Goal: Transaction & Acquisition: Purchase product/service

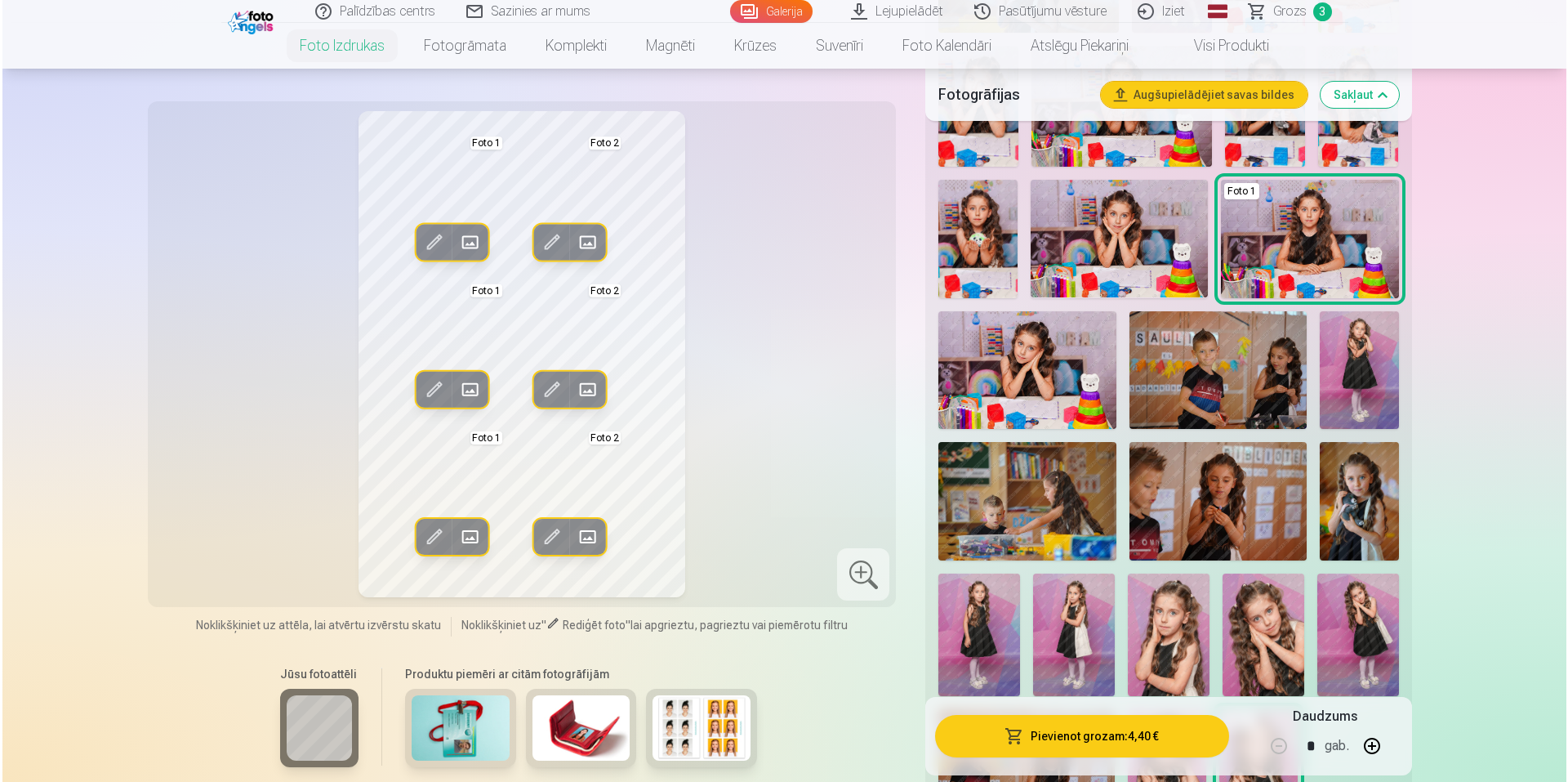
scroll to position [1063, 0]
click at [1117, 735] on button "Pievienot grozam : 4,40 €" at bounding box center [1079, 737] width 293 height 43
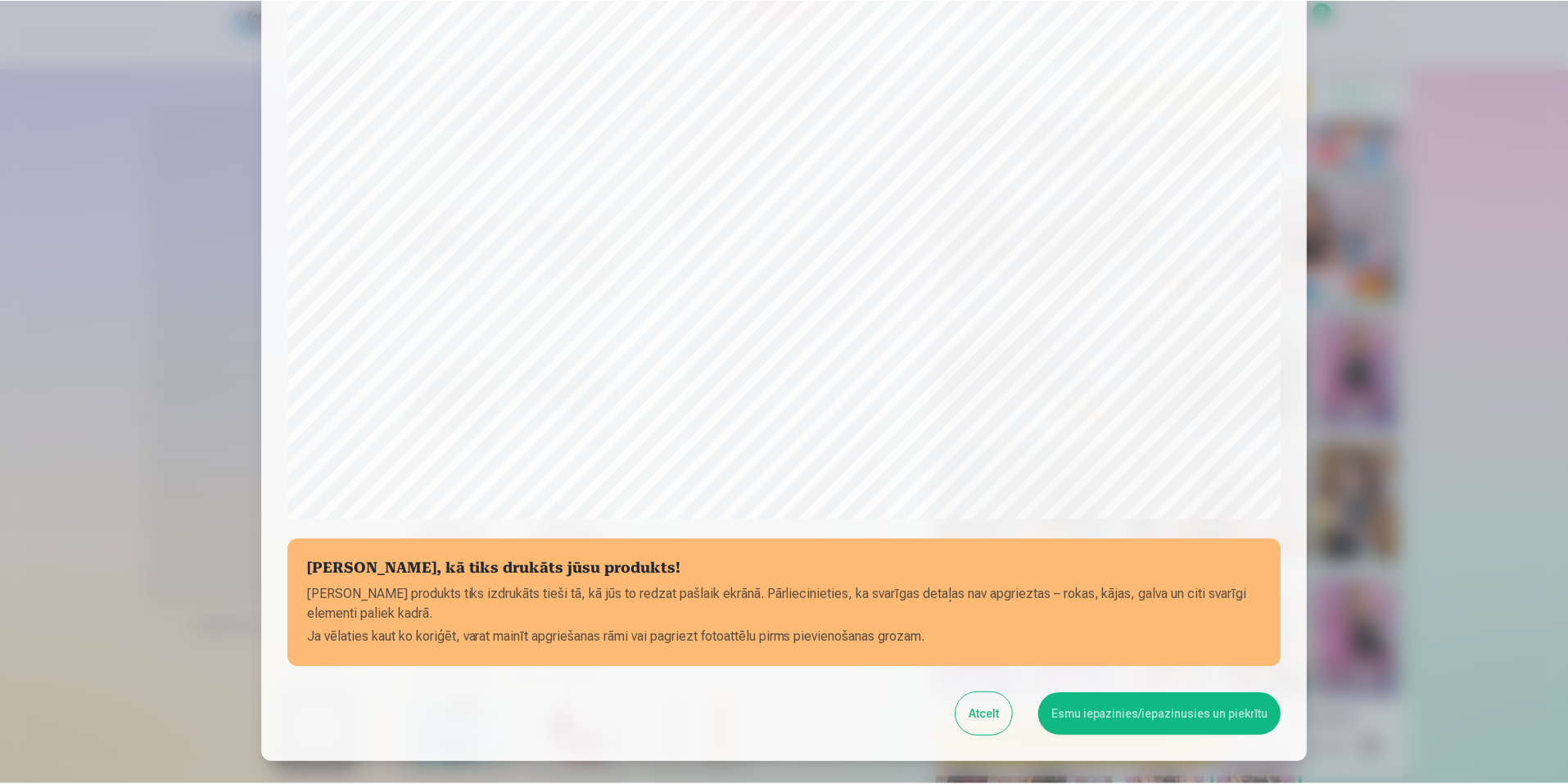
scroll to position [313, 0]
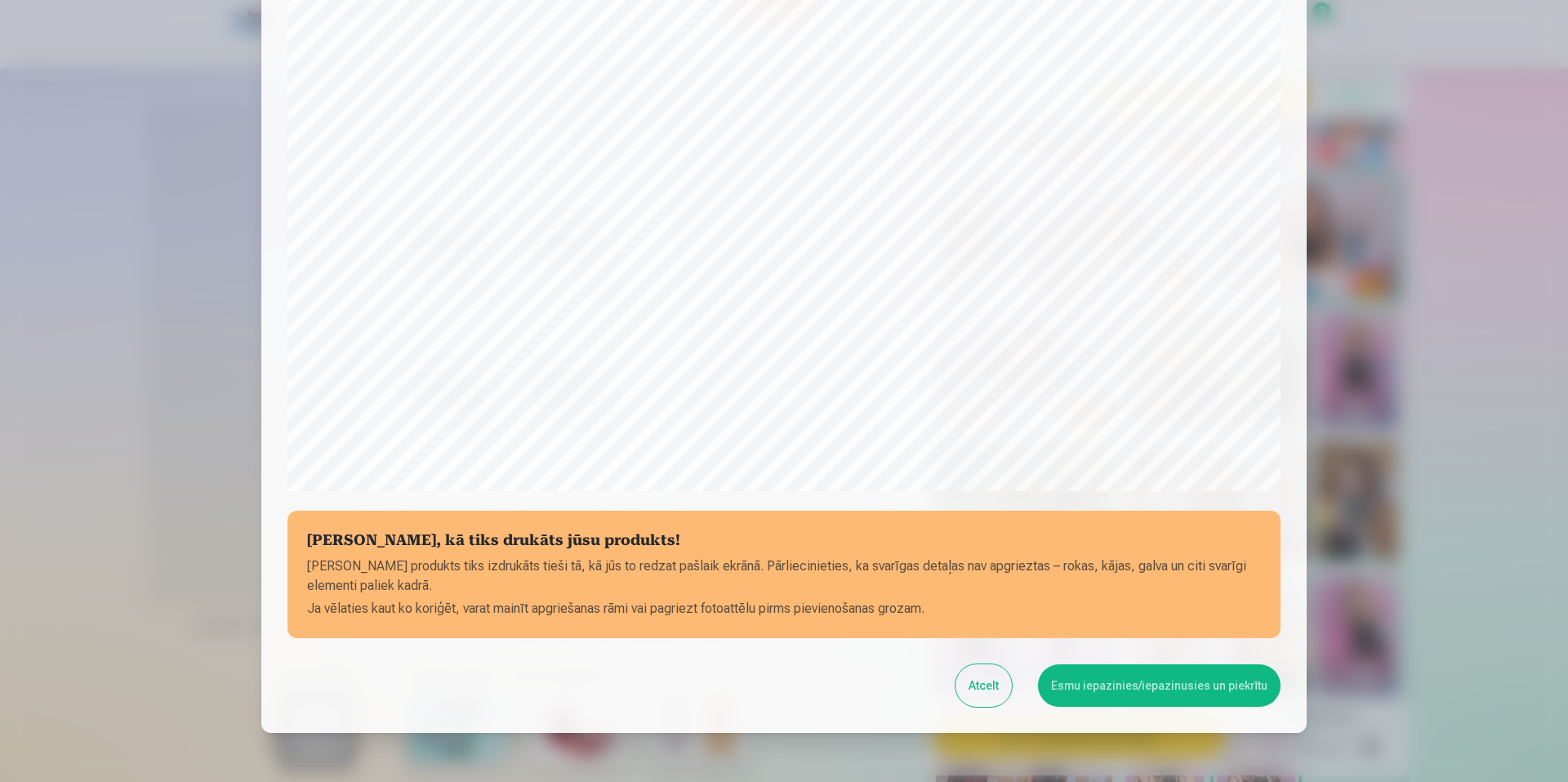
click at [1079, 686] on button "Esmu iepazinies/iepazinusies un piekrītu" at bounding box center [1159, 685] width 243 height 43
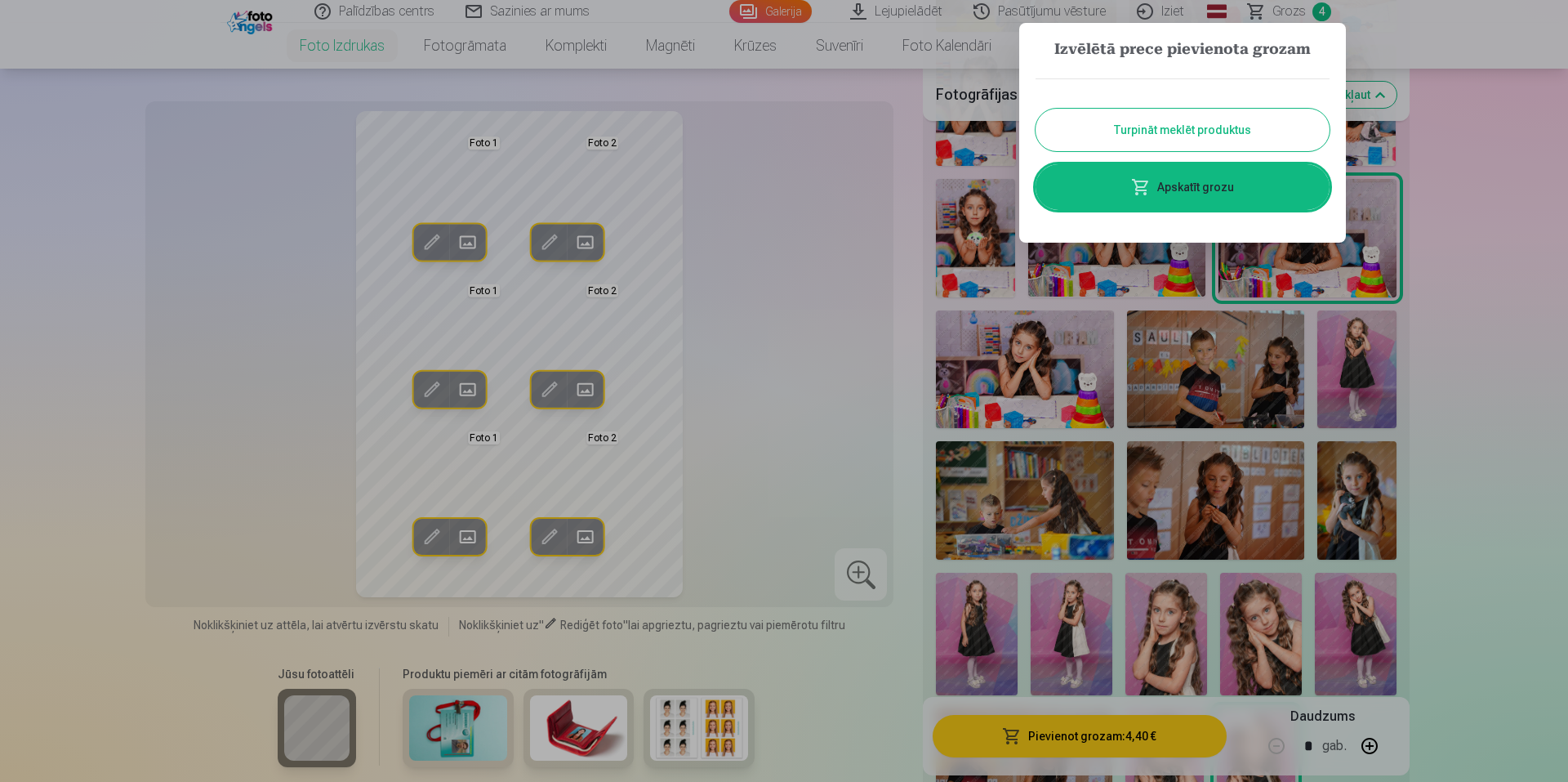
click at [1191, 120] on button "Turpināt meklēt produktus" at bounding box center [1183, 130] width 294 height 43
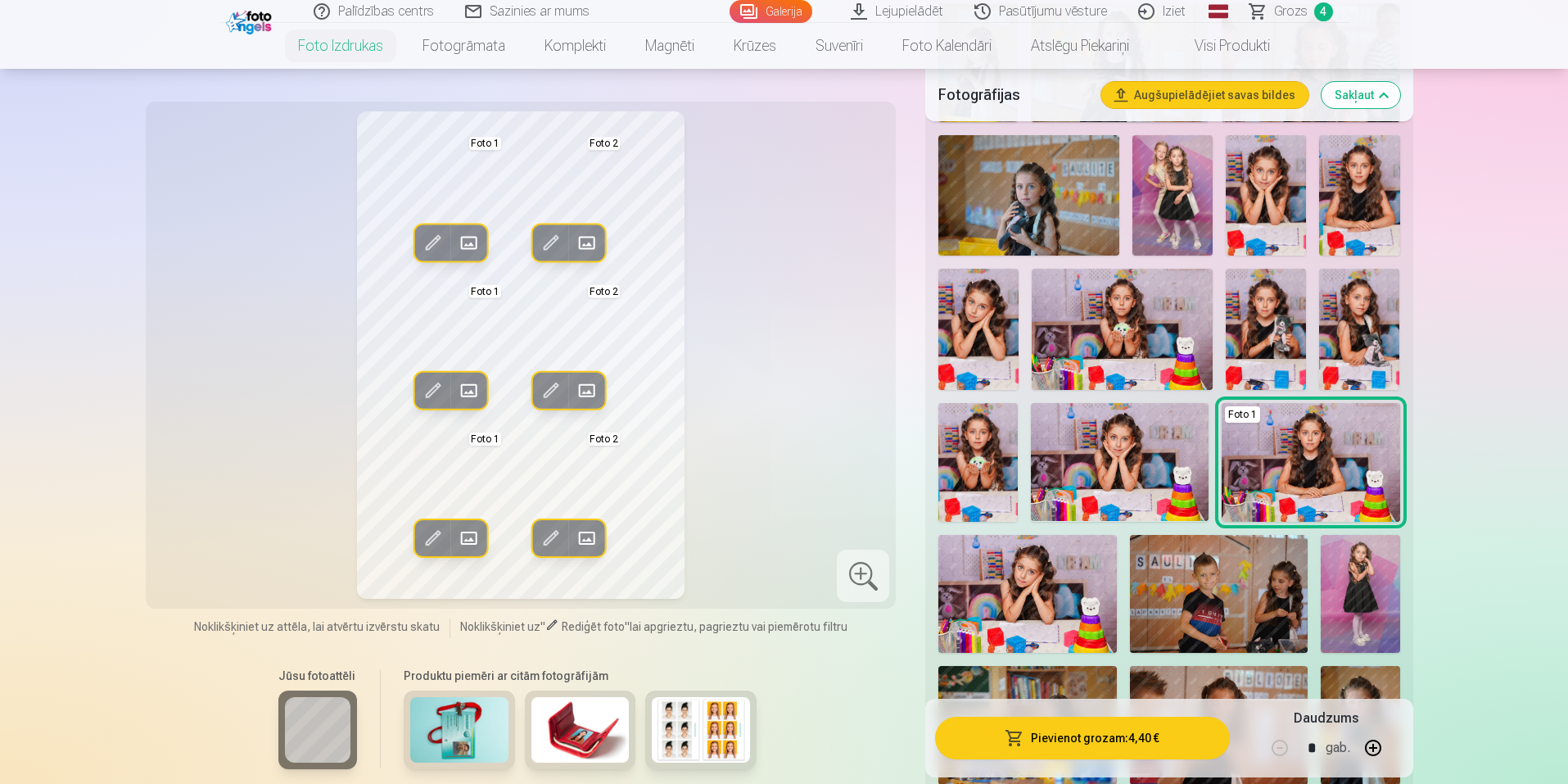
scroll to position [492, 0]
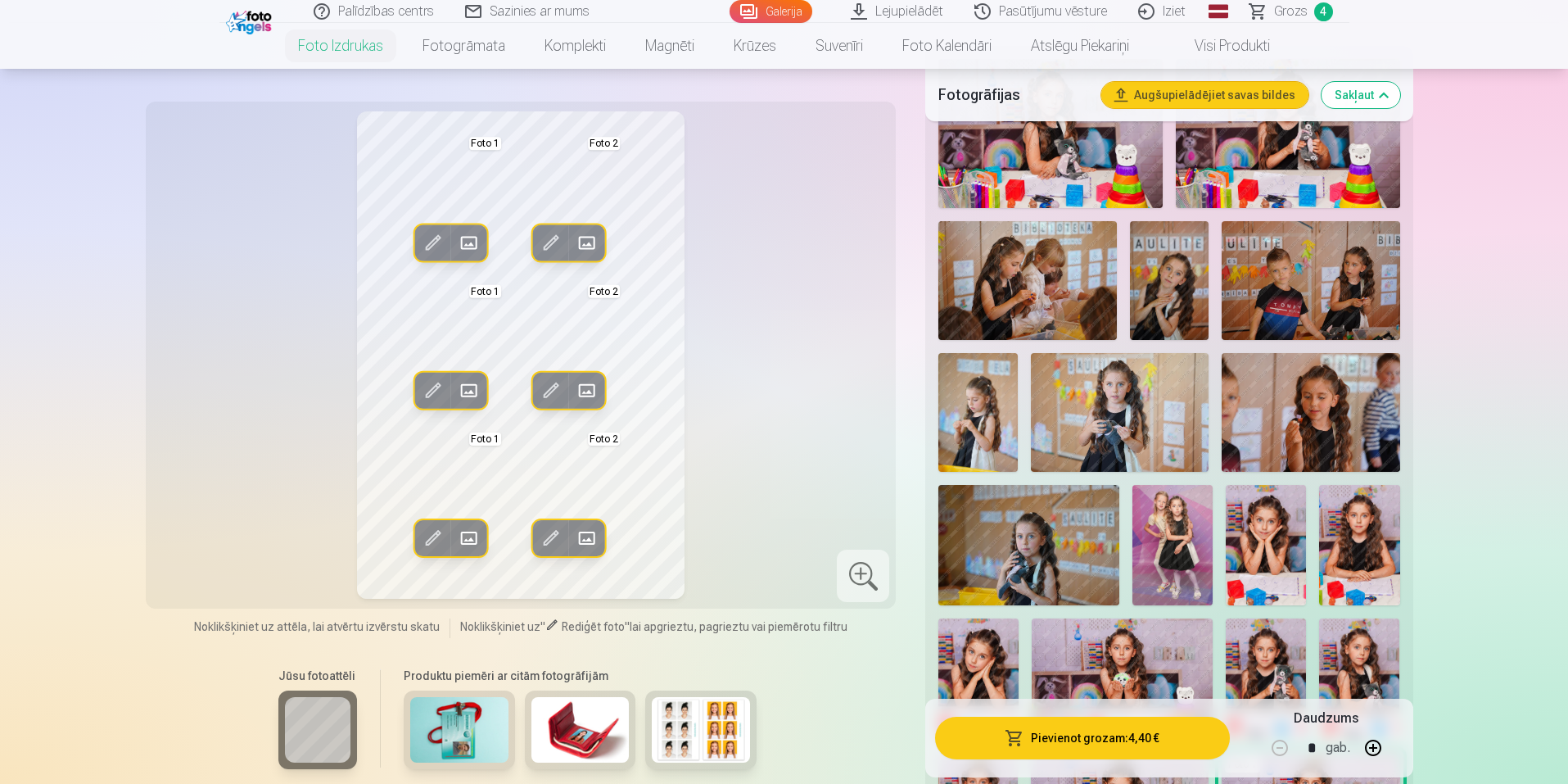
click at [1308, 12] on link "Grozs 4" at bounding box center [1292, 12] width 114 height 23
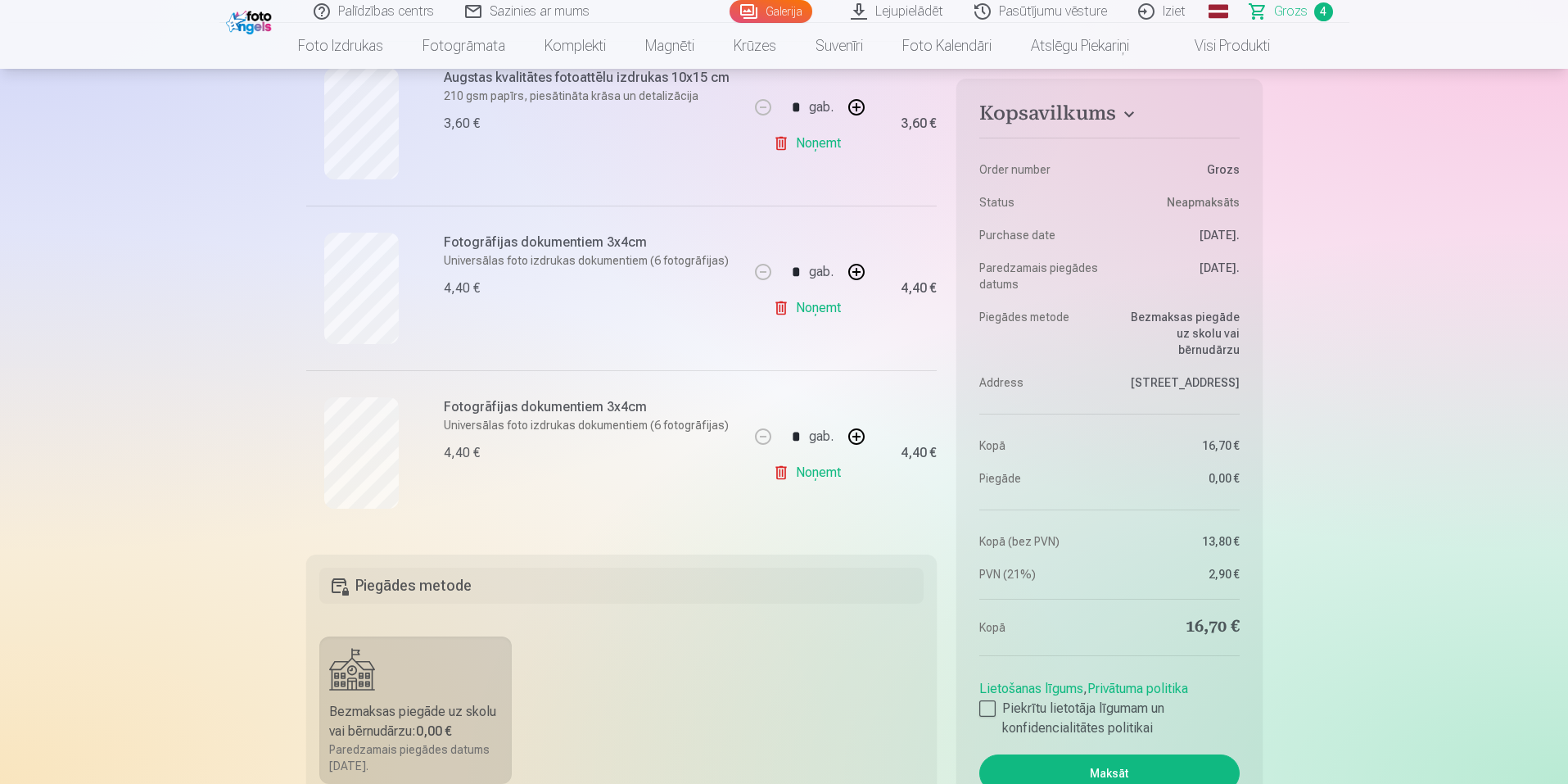
scroll to position [573, 0]
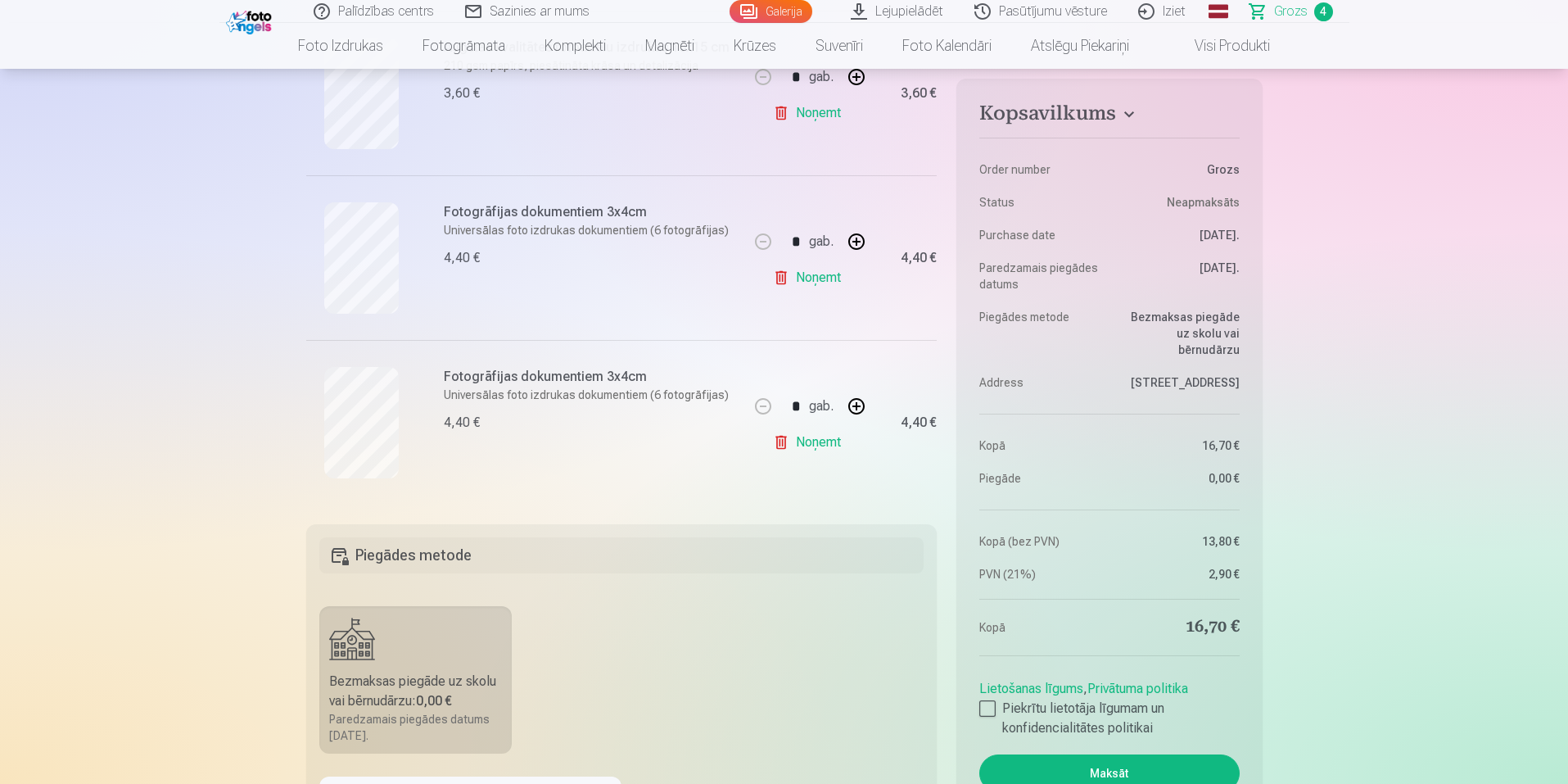
click at [816, 441] on link "Noņemt" at bounding box center [810, 442] width 75 height 33
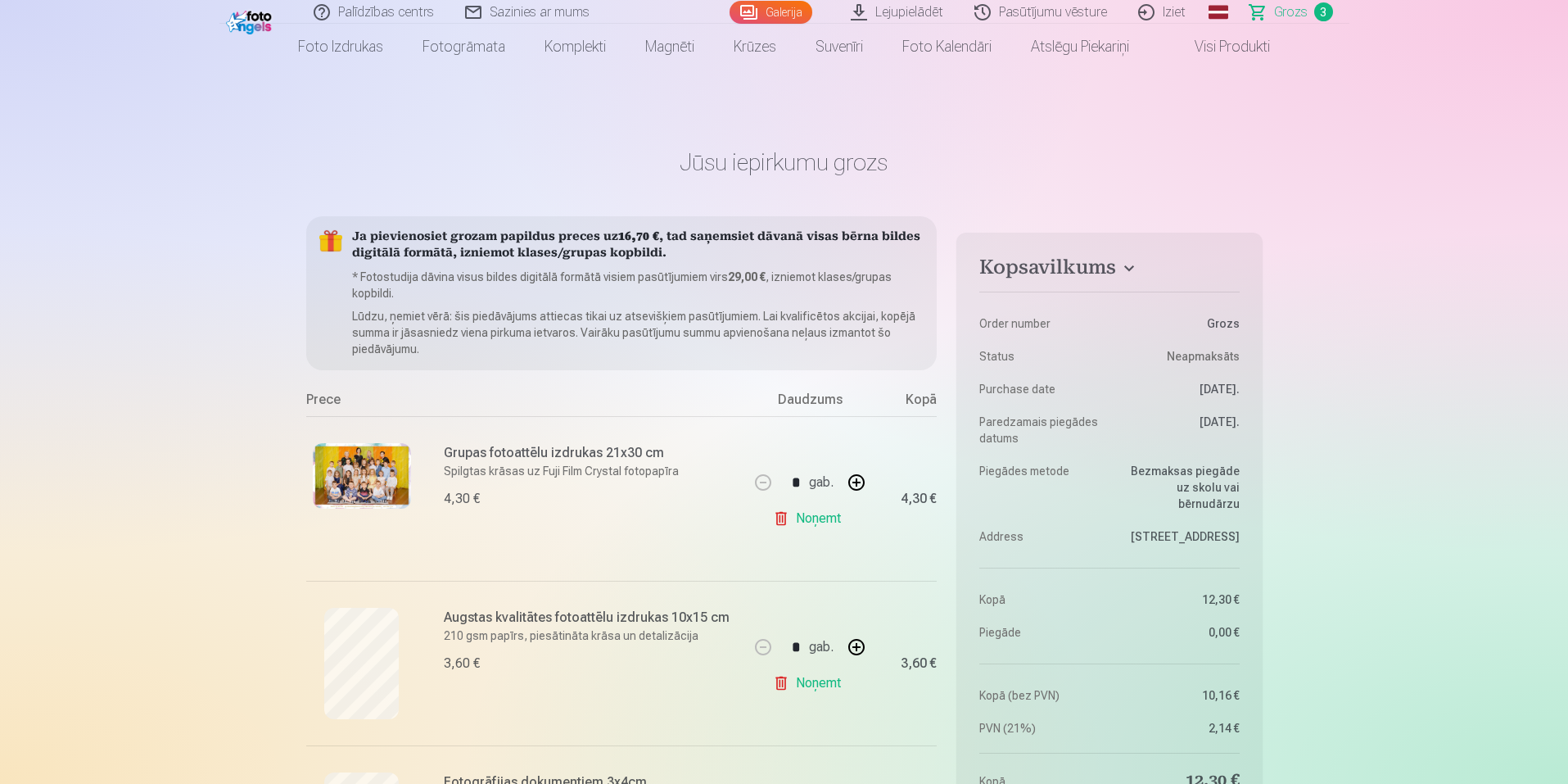
scroll to position [0, 0]
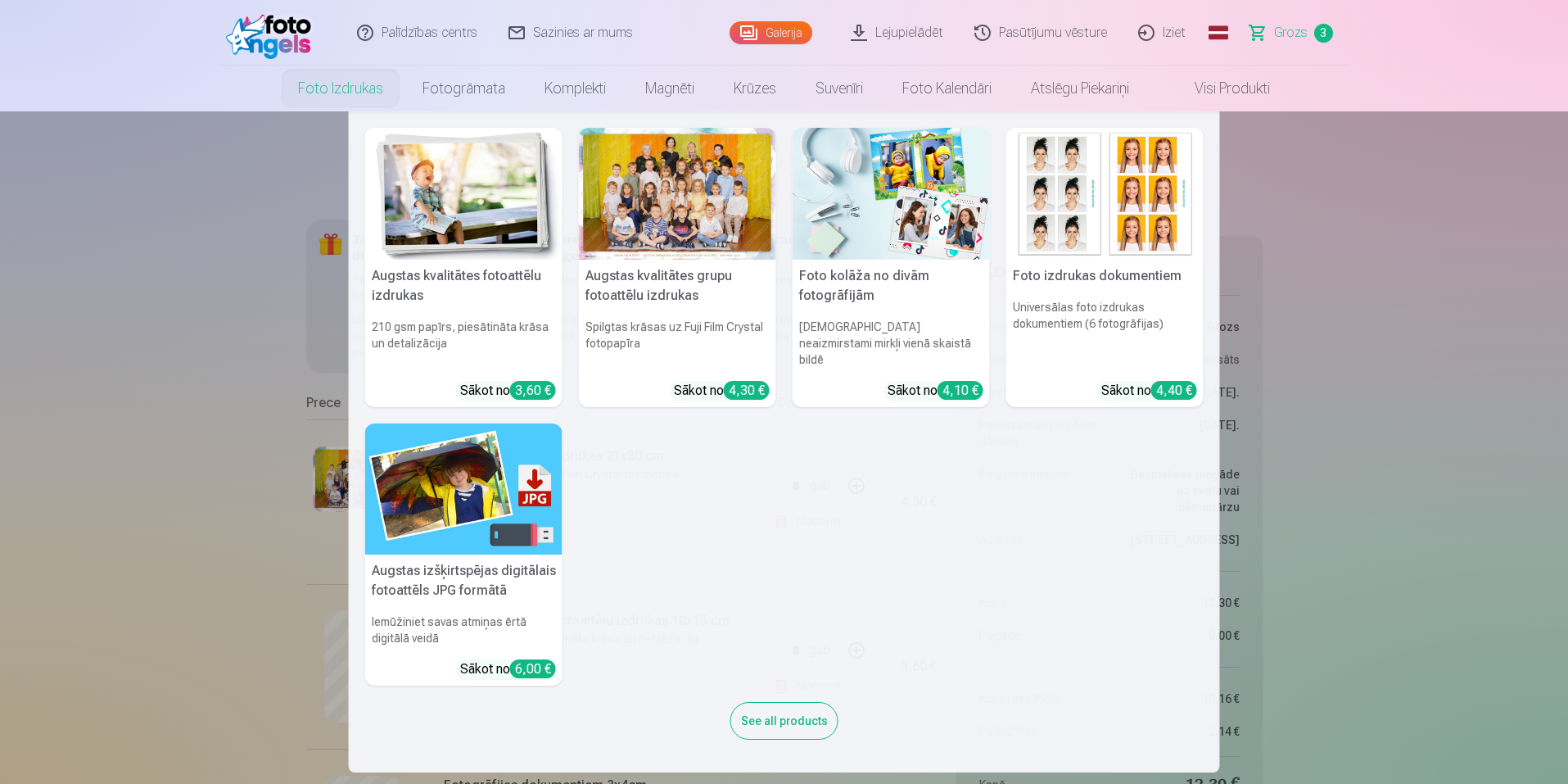
click at [418, 218] on img at bounding box center [464, 194] width 197 height 132
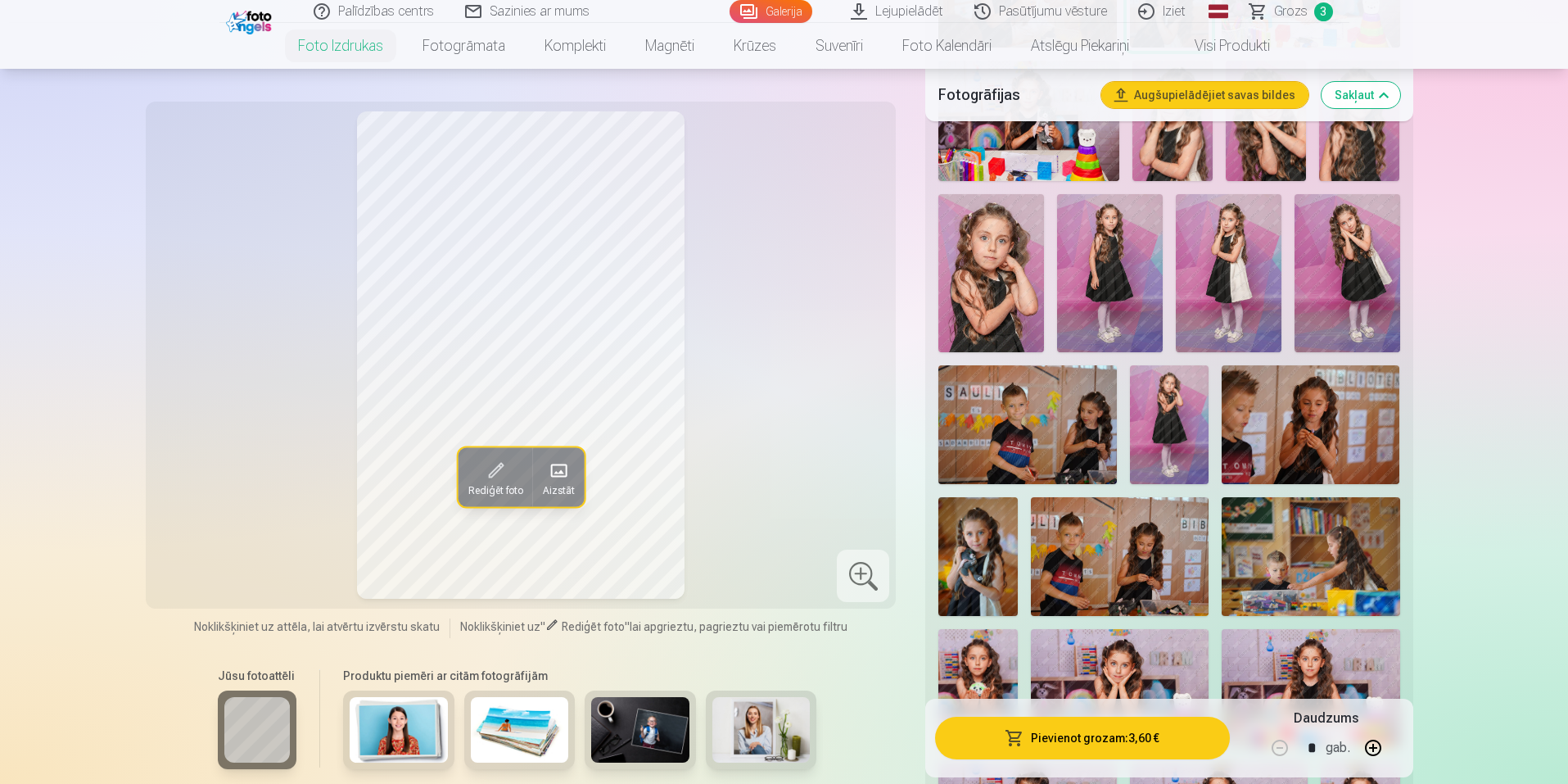
scroll to position [1065, 0]
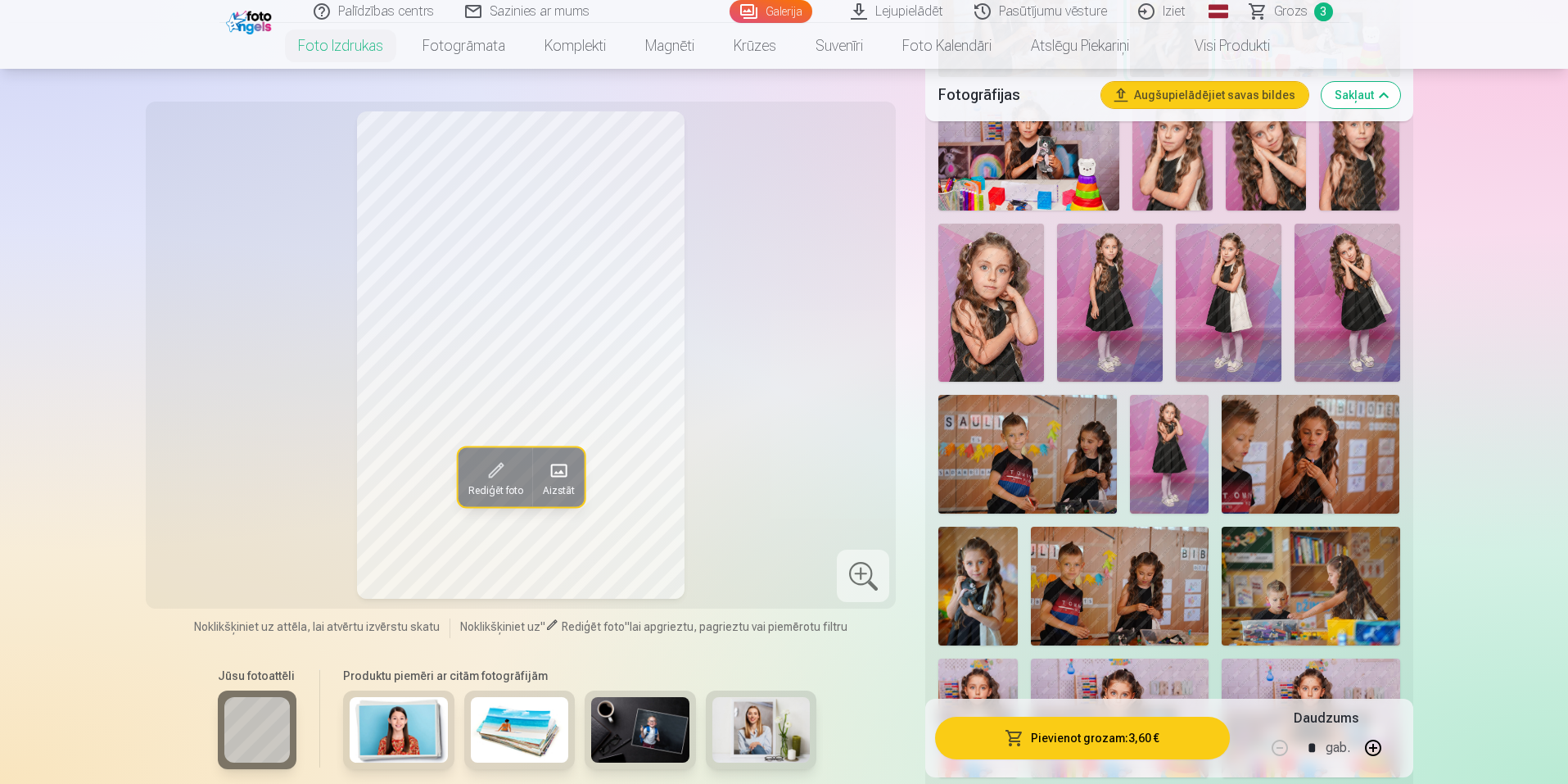
click at [1321, 326] on img at bounding box center [1347, 303] width 106 height 158
click at [1201, 303] on img at bounding box center [1228, 303] width 106 height 158
click at [1081, 306] on img at bounding box center [1109, 303] width 106 height 158
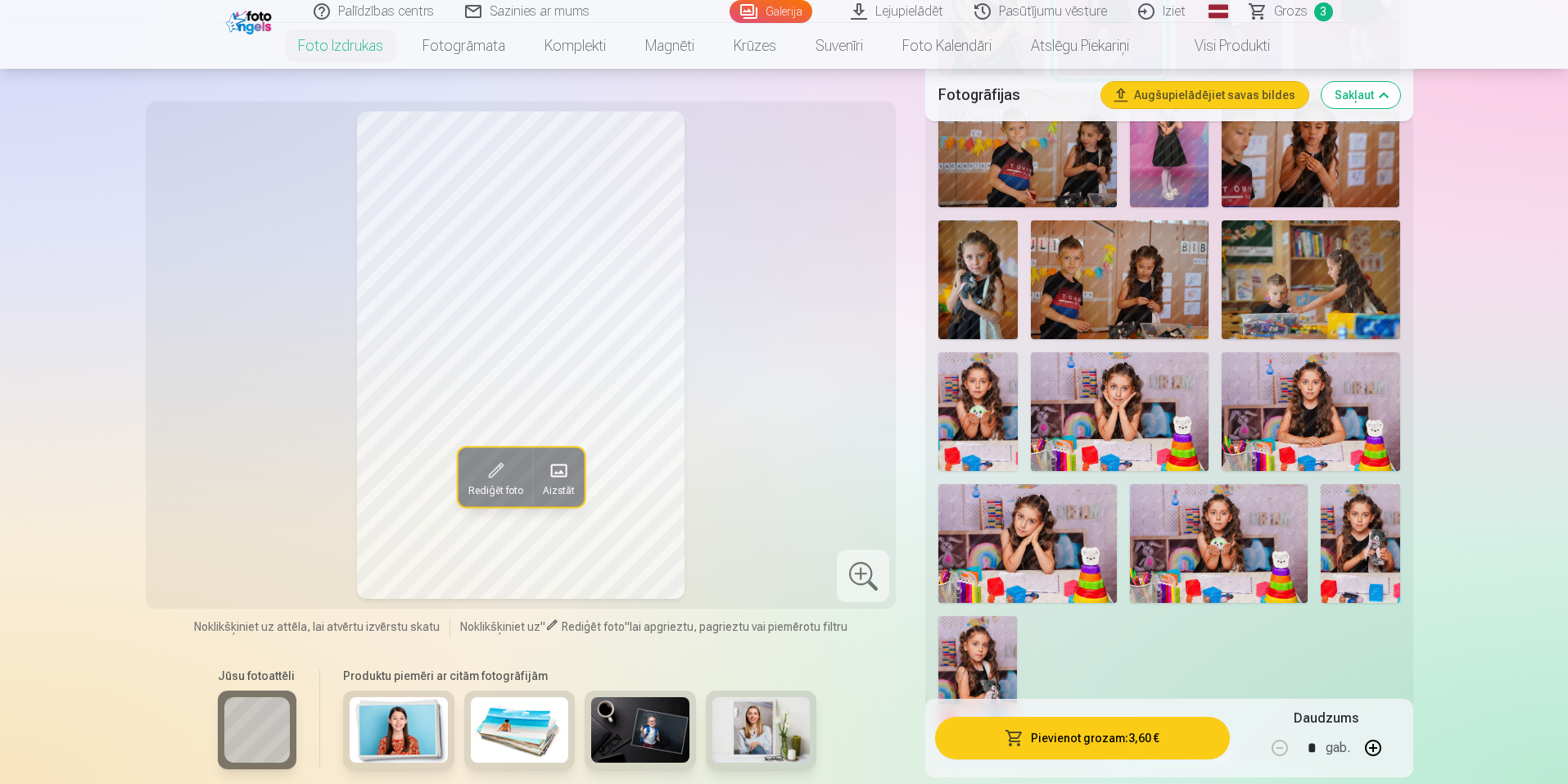
scroll to position [1392, 0]
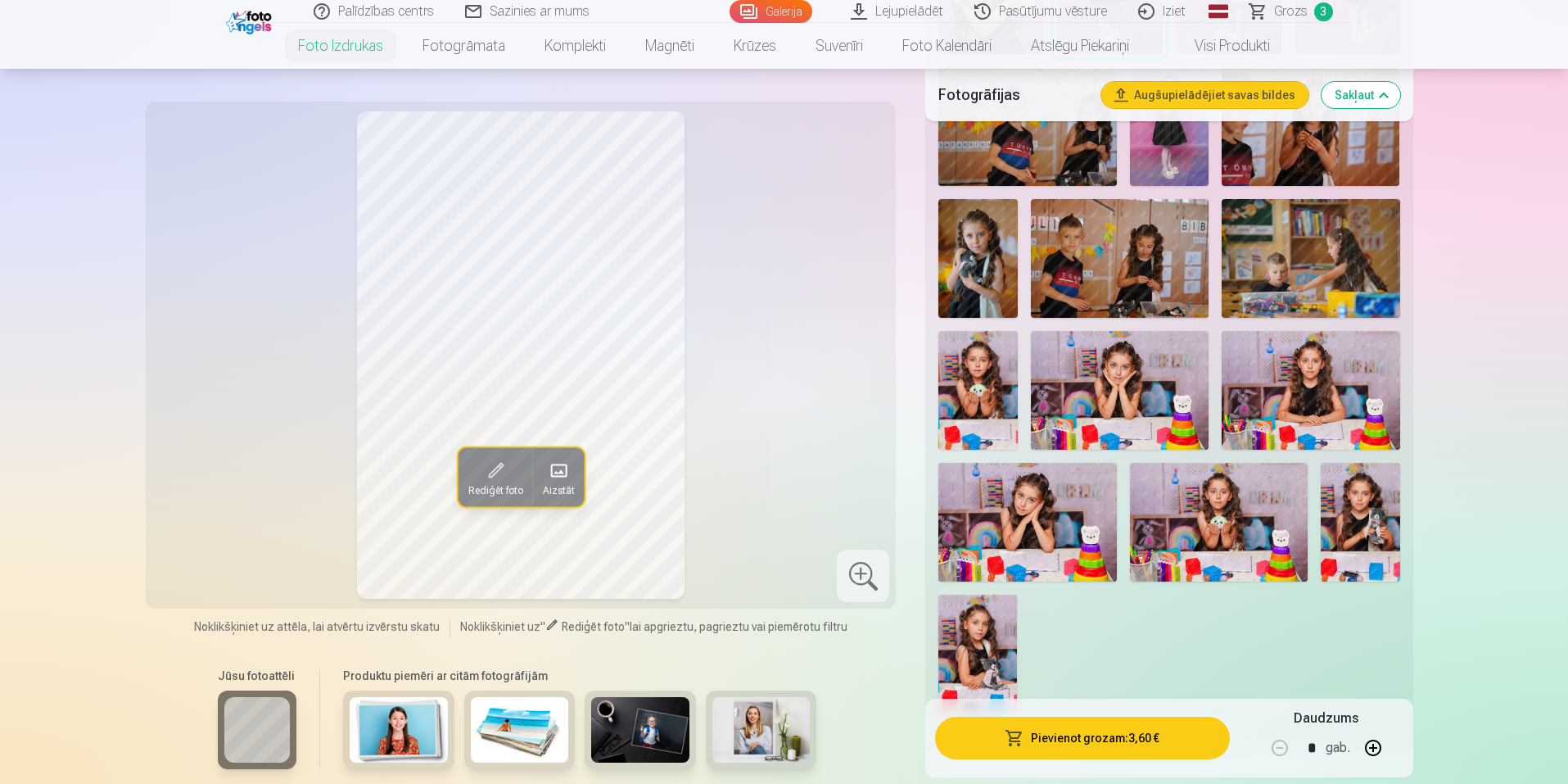
click at [982, 269] on img at bounding box center [978, 258] width 80 height 118
click at [854, 572] on div at bounding box center [863, 576] width 52 height 52
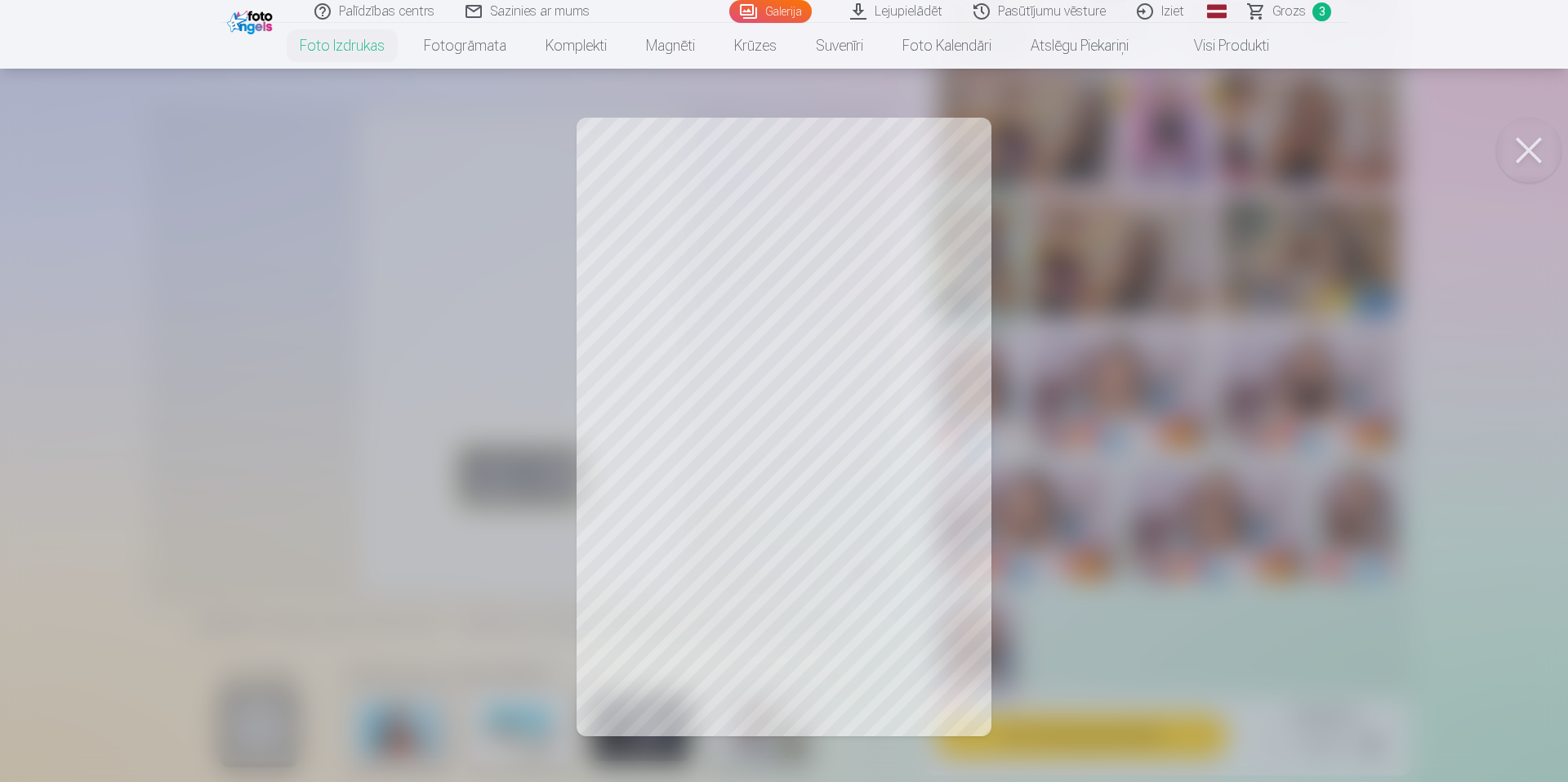
click at [1512, 149] on button at bounding box center [1529, 151] width 66 height 66
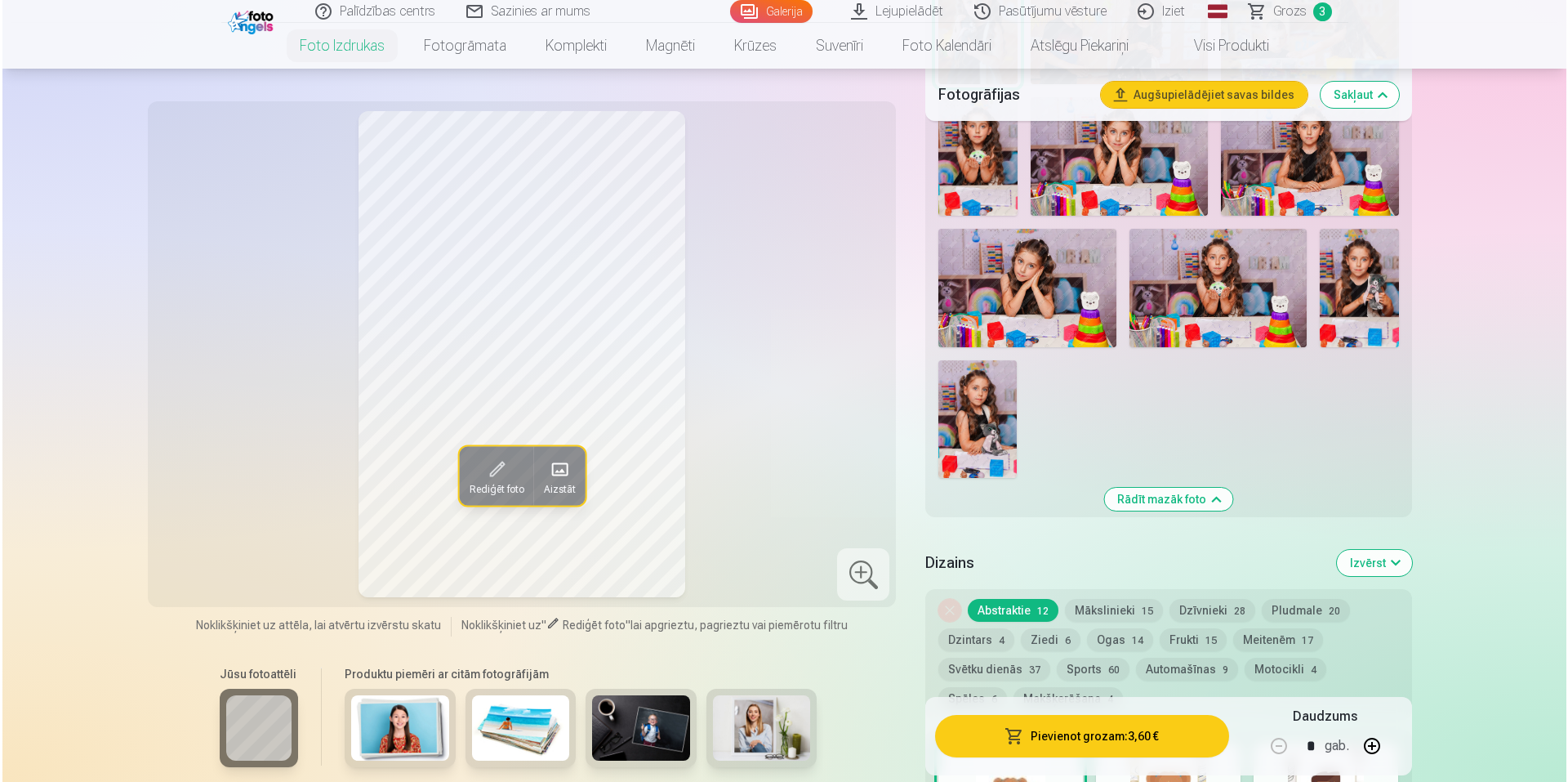
scroll to position [1635, 0]
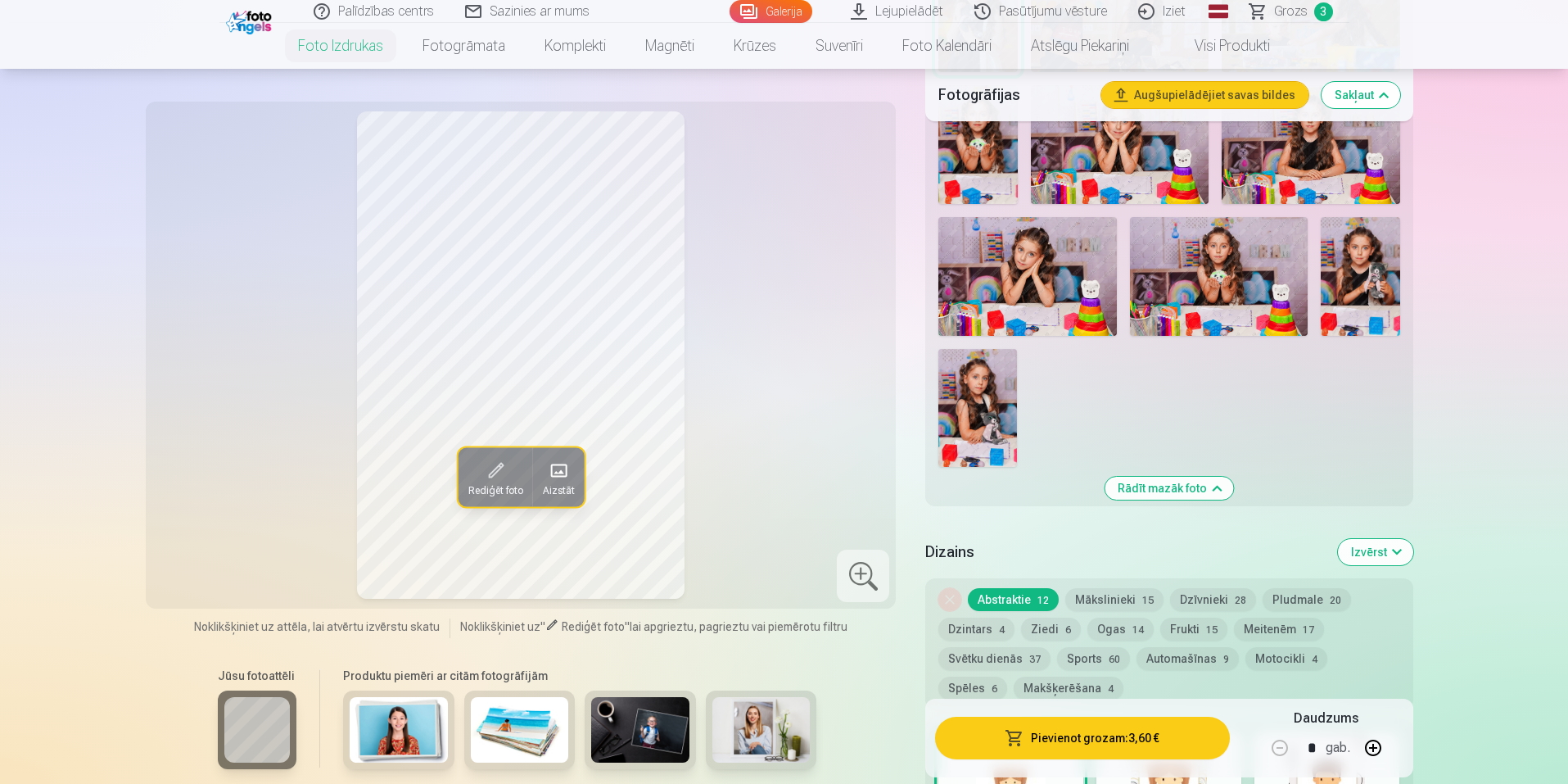
click at [1024, 732] on span "button" at bounding box center [1014, 737] width 19 height 16
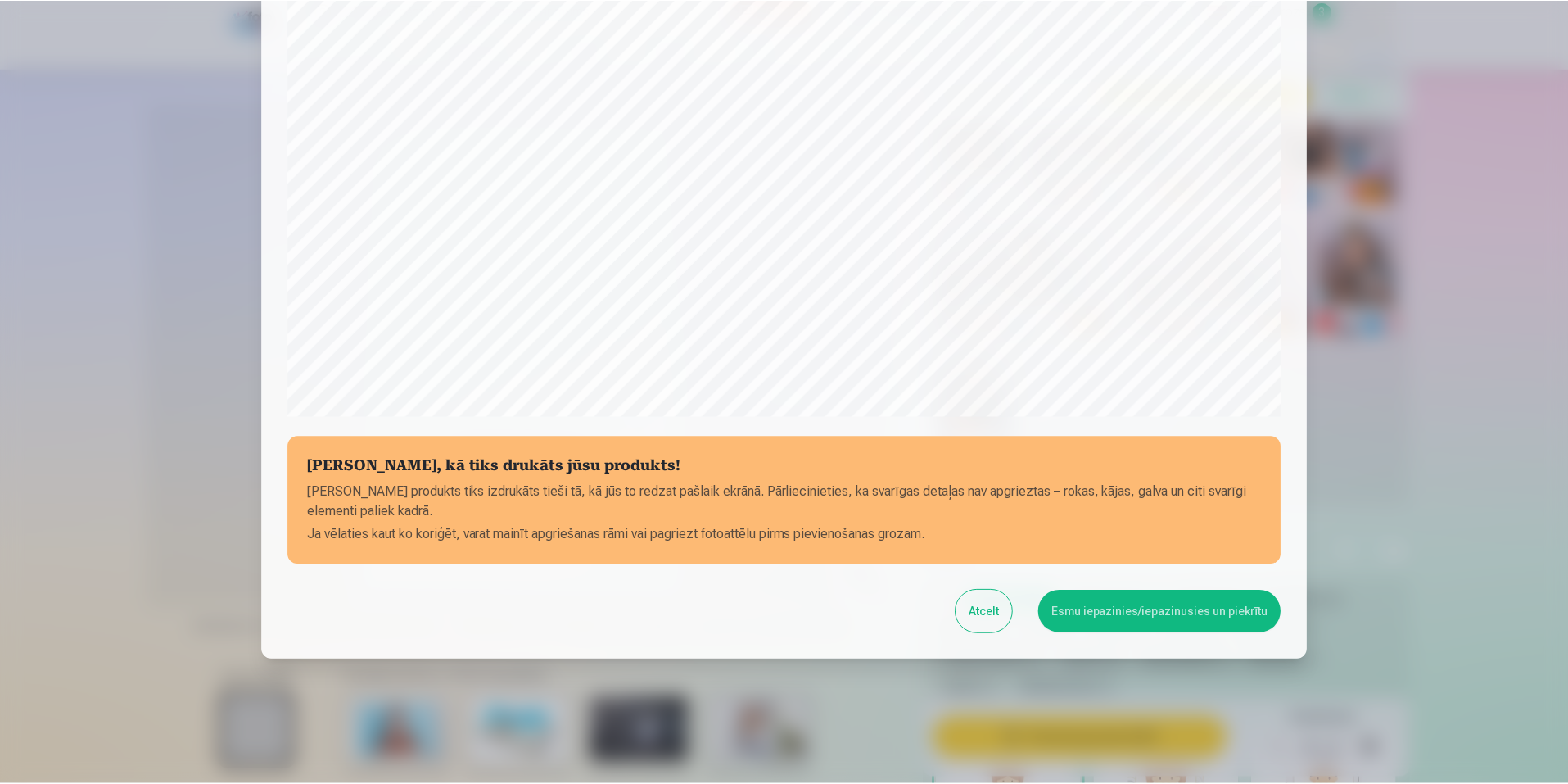
scroll to position [396, 0]
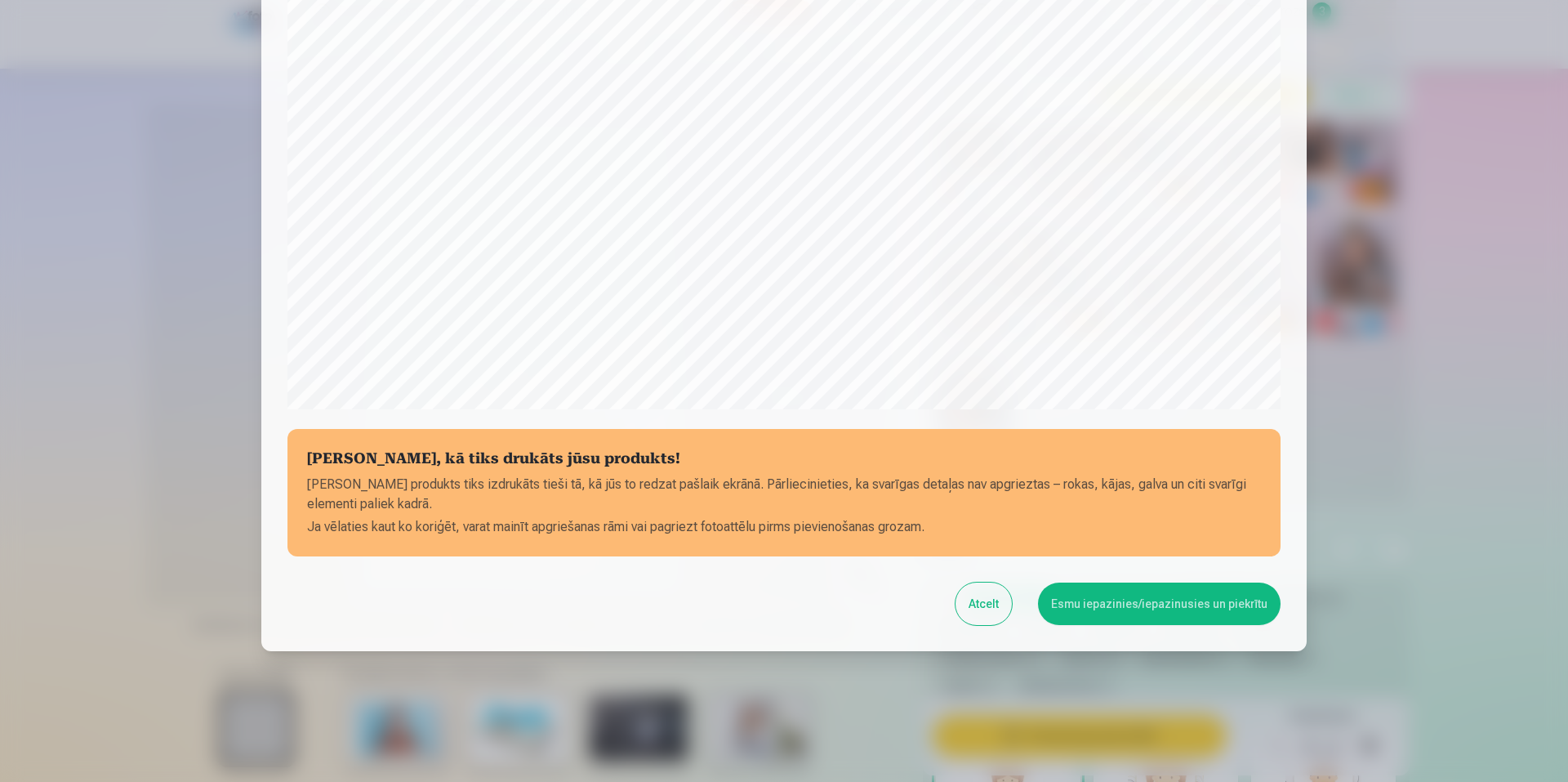
click at [1125, 605] on button "Esmu iepazinies/iepazinusies un piekrītu" at bounding box center [1159, 604] width 243 height 43
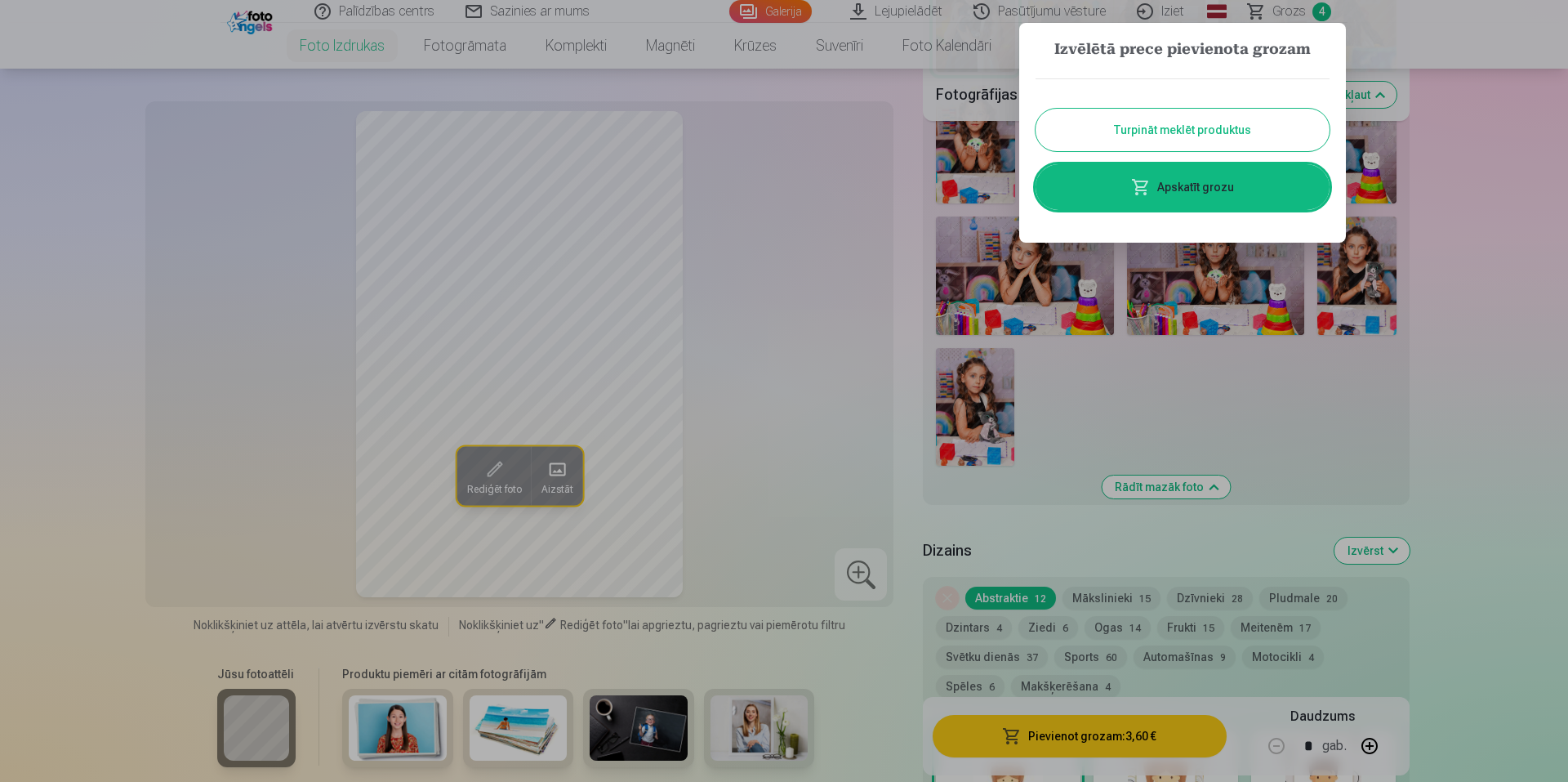
click at [1191, 139] on button "Turpināt meklēt produktus" at bounding box center [1183, 130] width 294 height 43
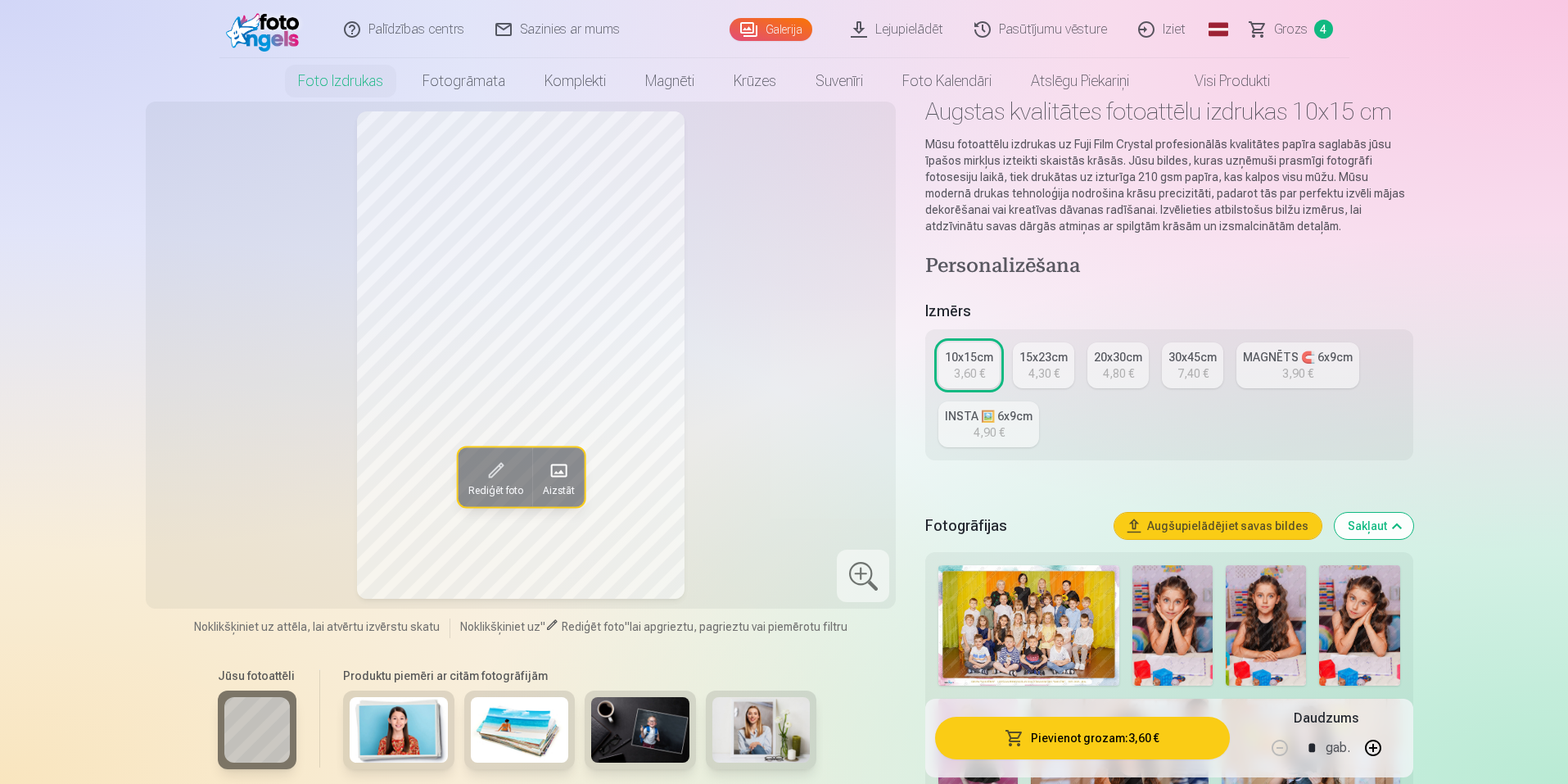
scroll to position [0, 0]
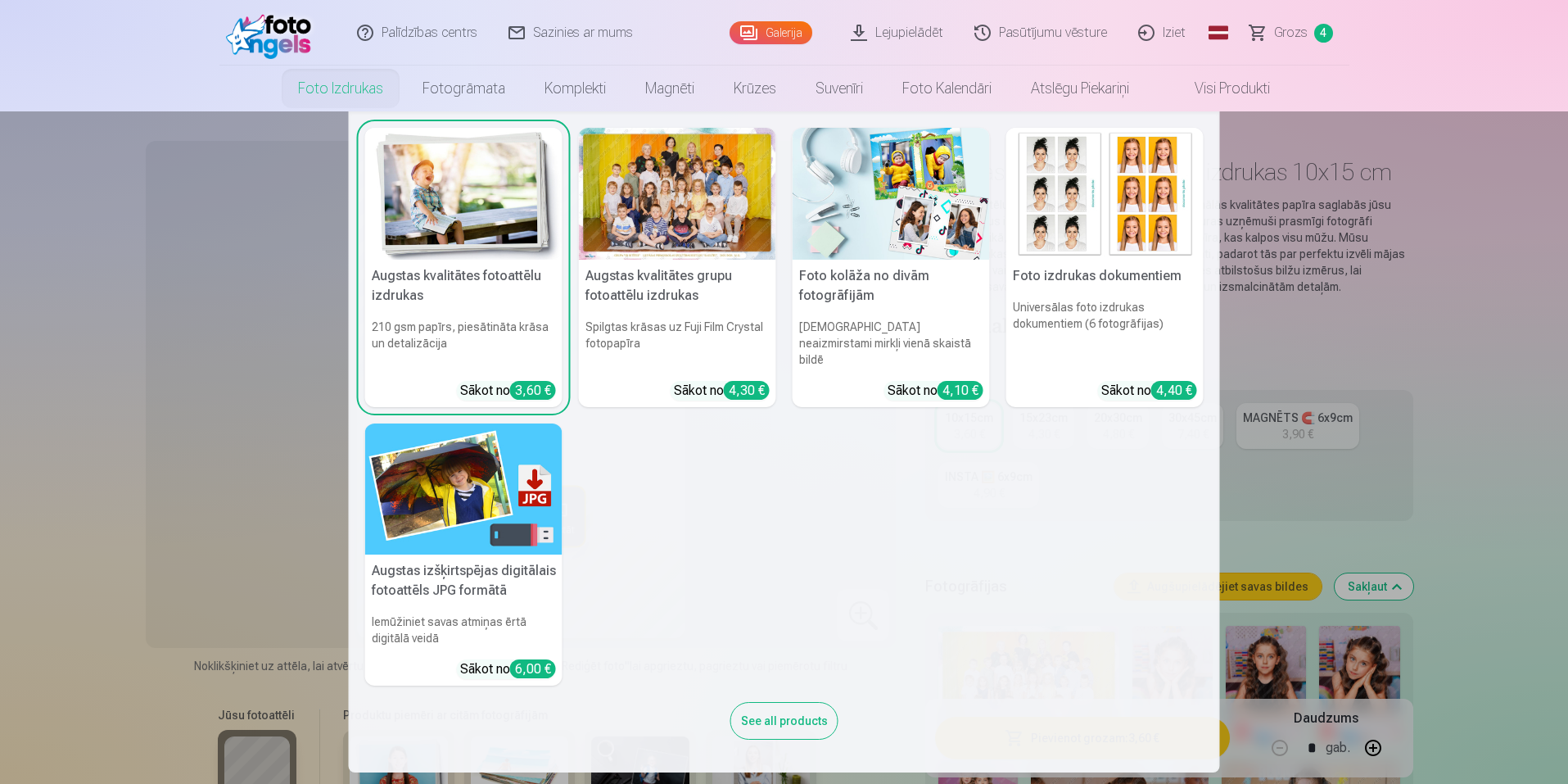
click at [471, 217] on img at bounding box center [464, 194] width 197 height 132
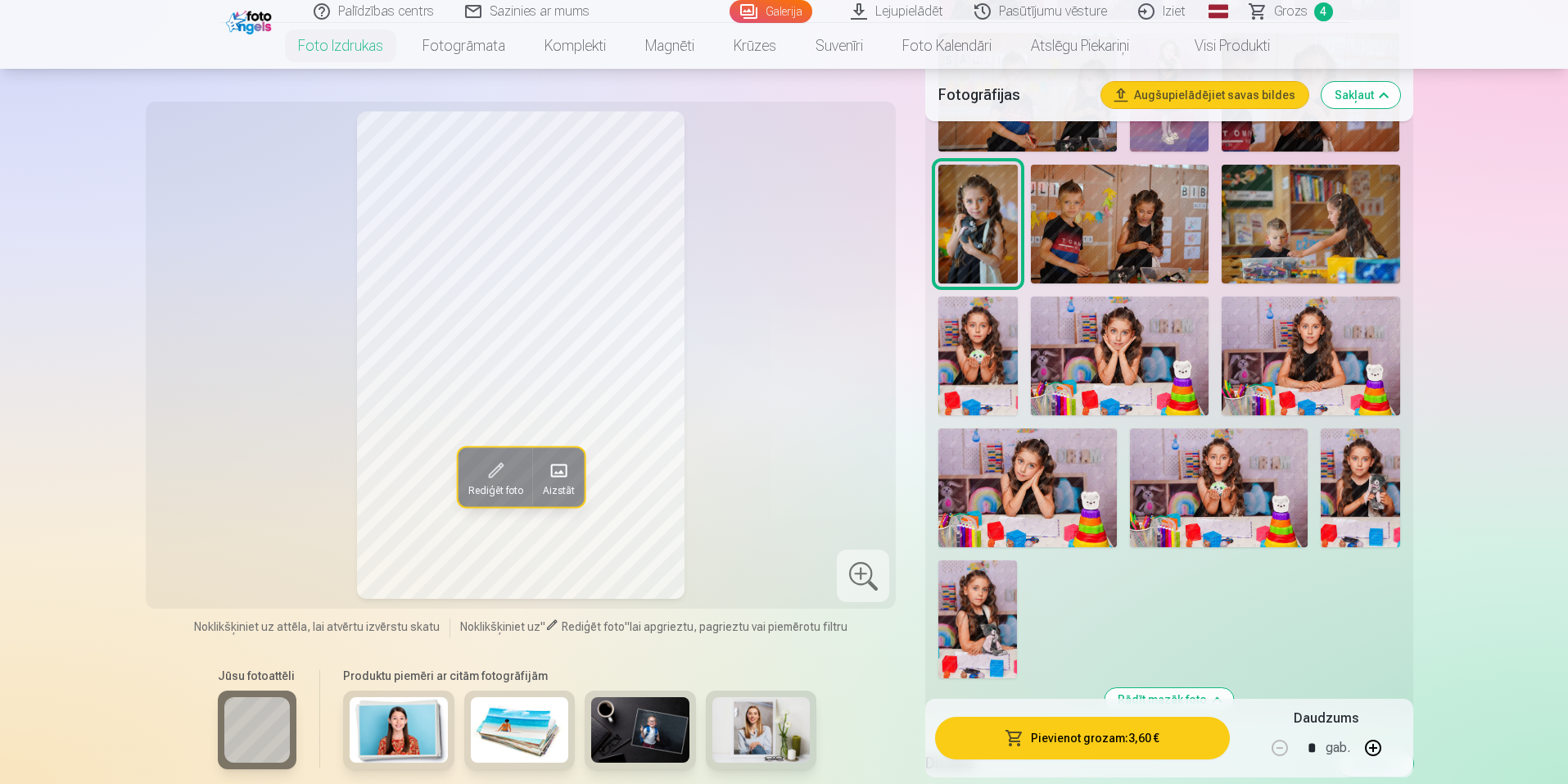
scroll to position [1475, 0]
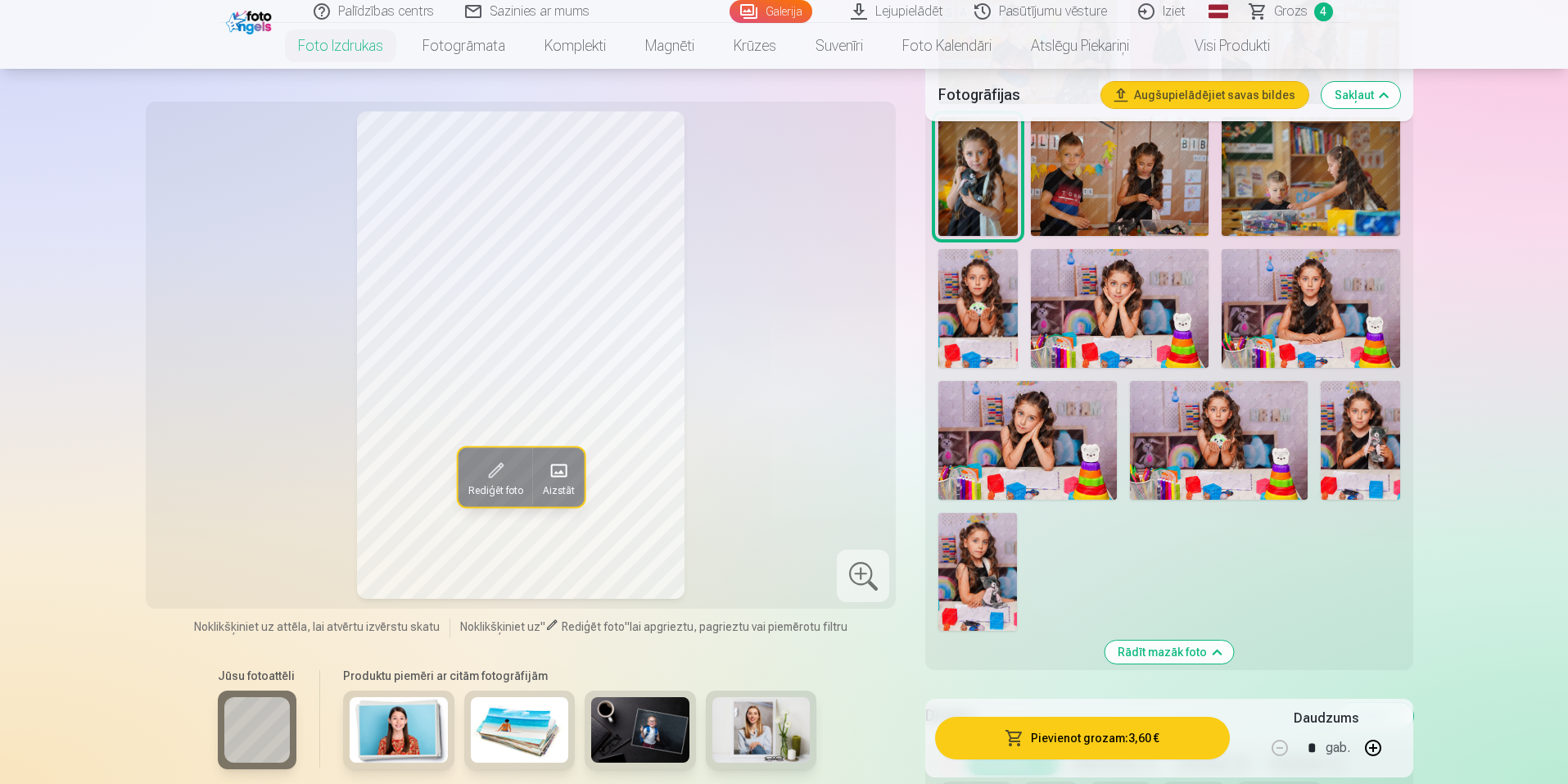
click at [988, 562] on img at bounding box center [977, 572] width 79 height 118
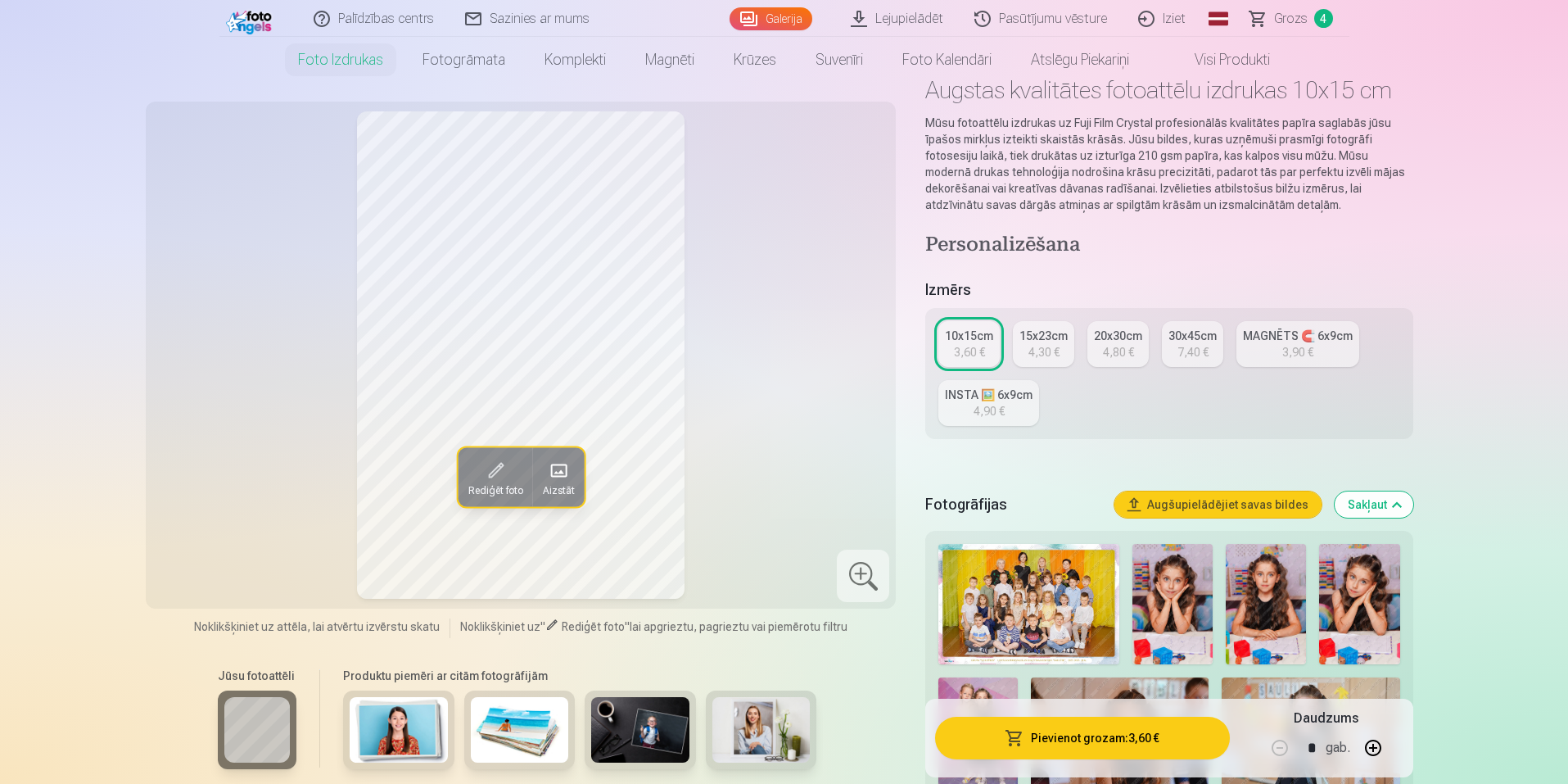
scroll to position [0, 0]
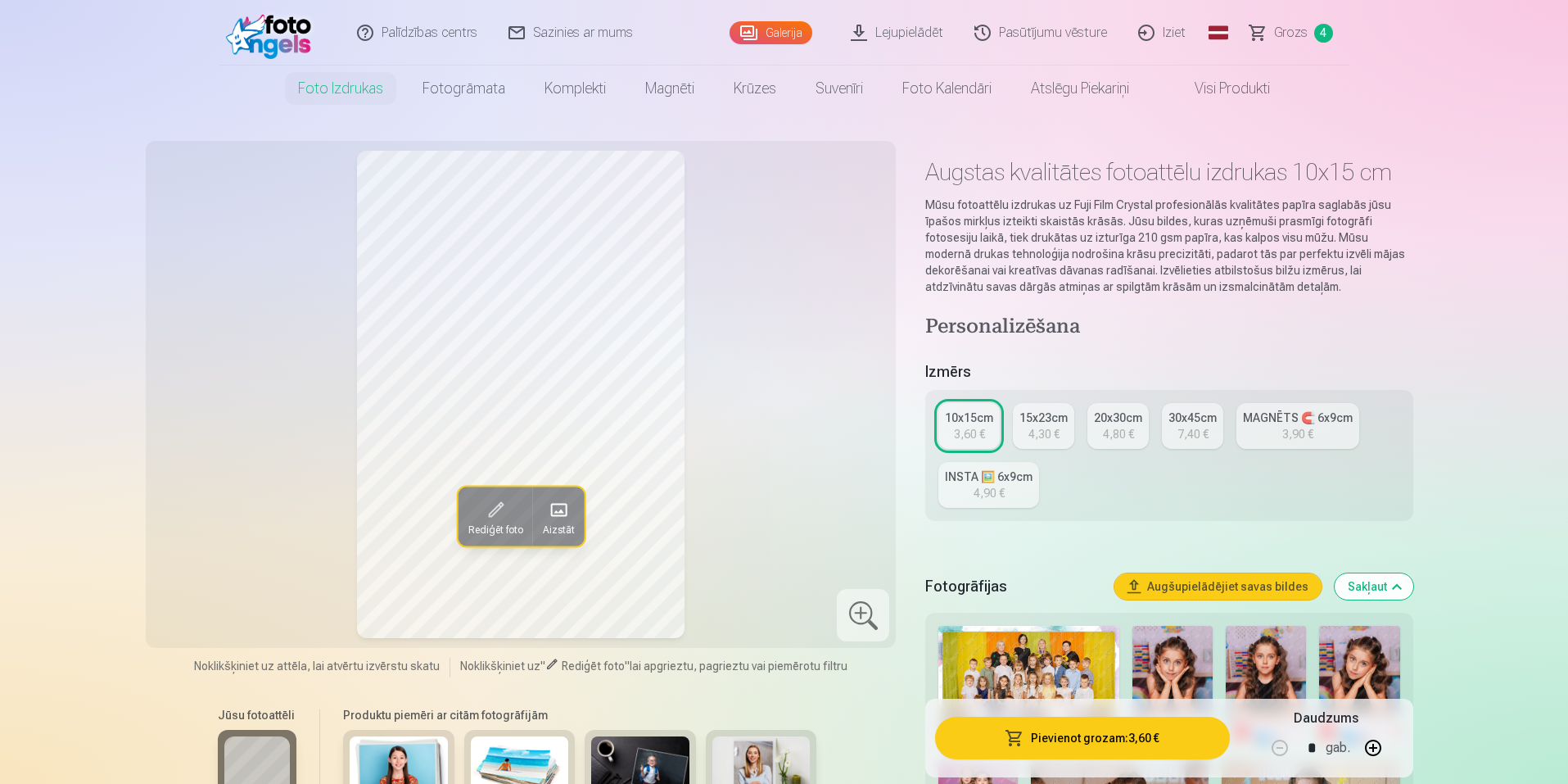
click at [290, 32] on img at bounding box center [272, 33] width 94 height 52
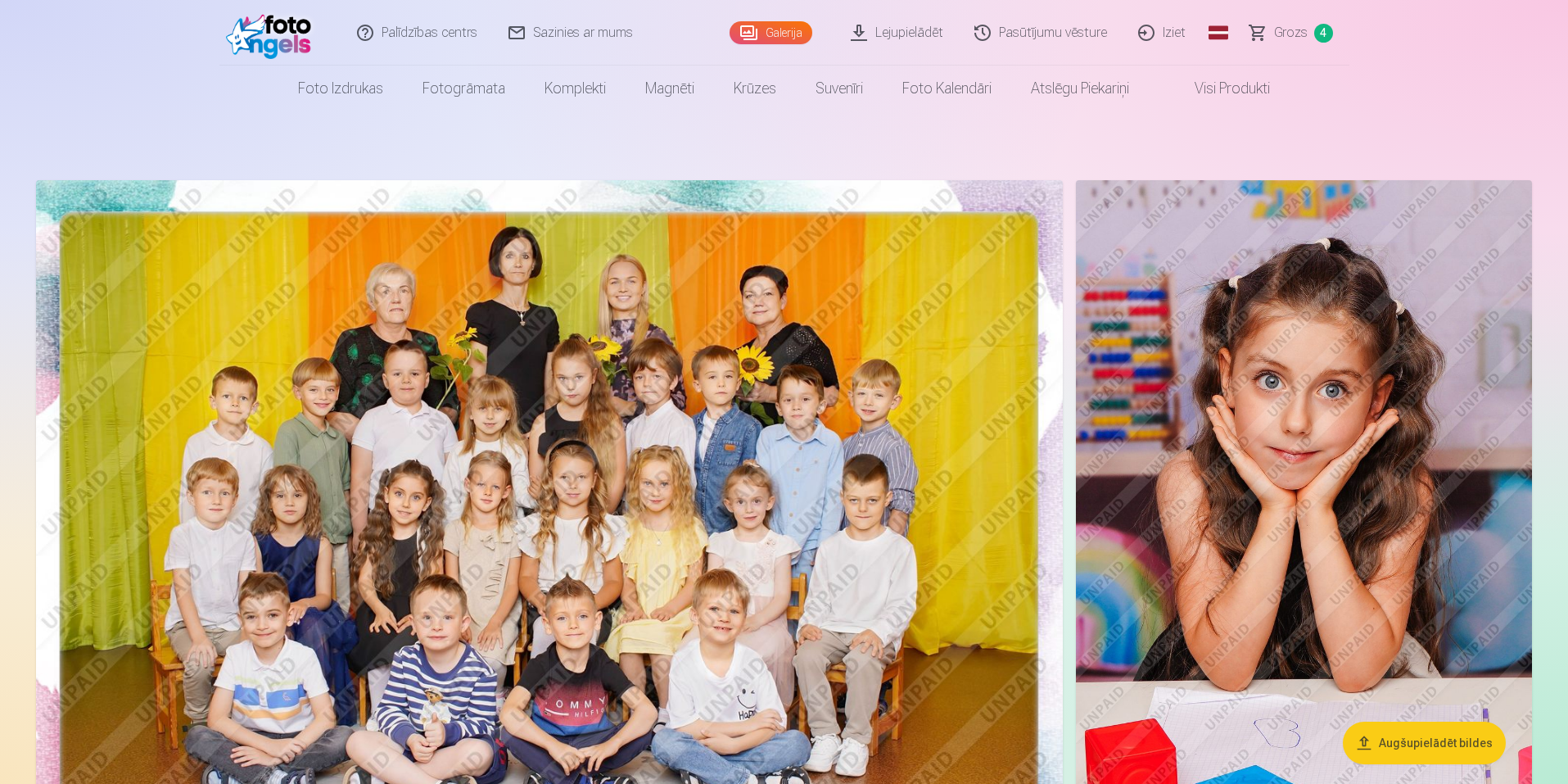
click at [1286, 34] on span "Grozs" at bounding box center [1291, 33] width 34 height 19
